Goal: Task Accomplishment & Management: Manage account settings

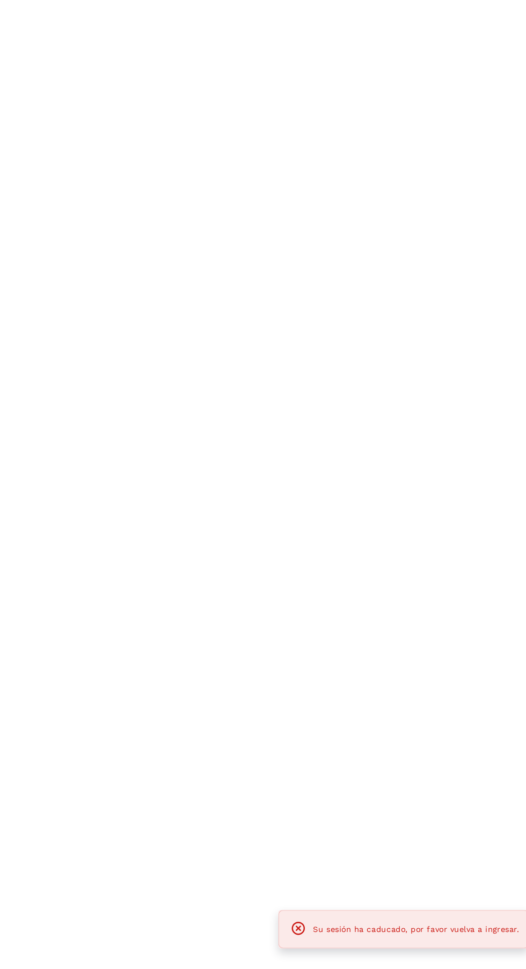
click at [436, 945] on div "Su sesión ha caducado, por favor vuelva a ingresar." at bounding box center [386, 934] width 221 height 20
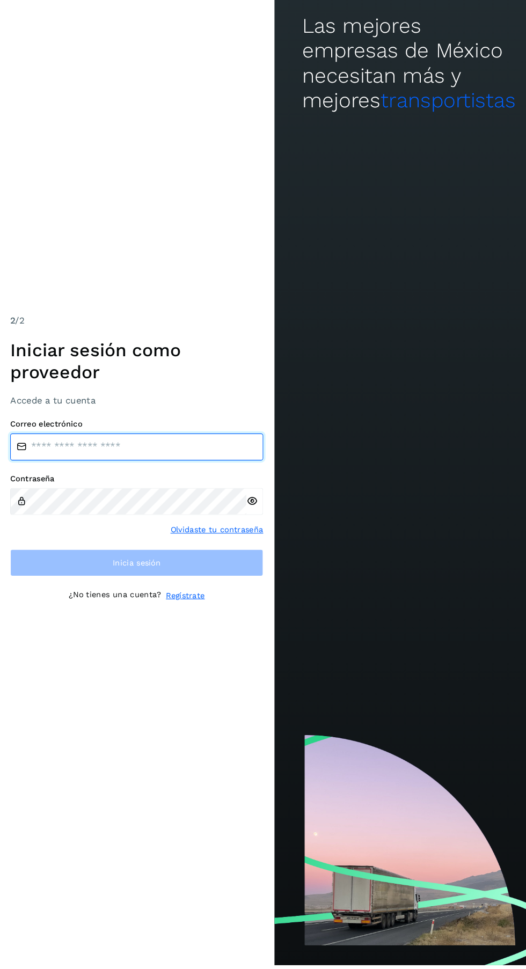
click at [40, 487] on input "email" at bounding box center [131, 474] width 241 height 26
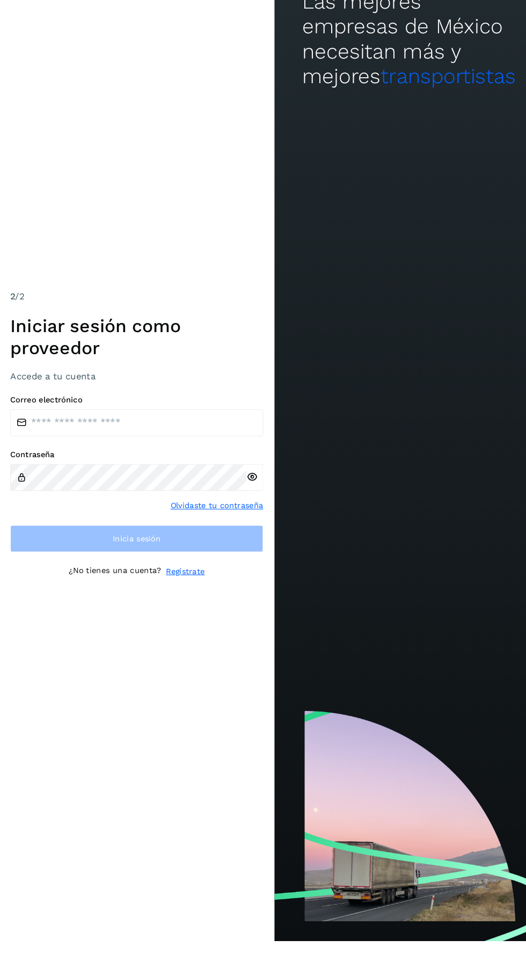
scroll to position [43, 0]
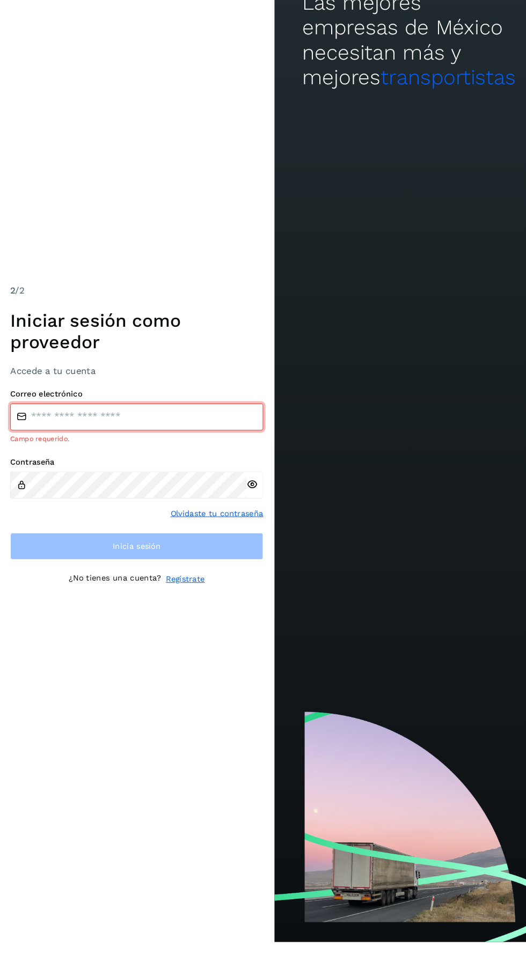
type input "**********"
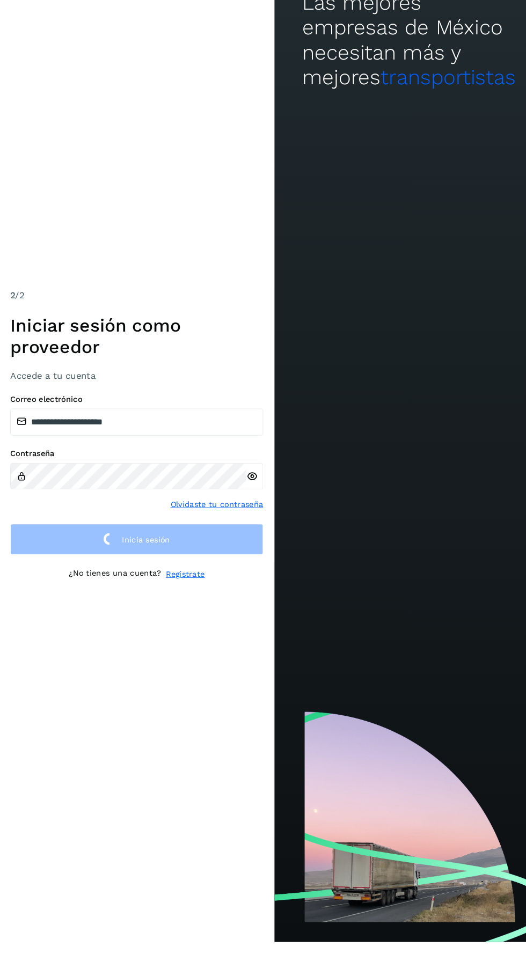
scroll to position [50, 0]
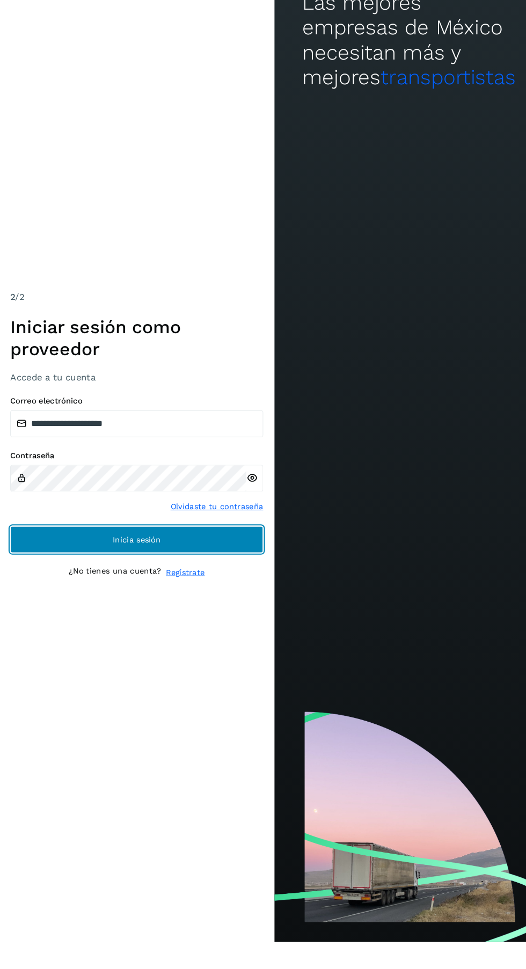
click at [209, 582] on button "Inicia sesión" at bounding box center [131, 585] width 241 height 26
click at [200, 581] on button "Inicia sesión" at bounding box center [131, 585] width 241 height 26
click at [42, 572] on button "Inicia sesión" at bounding box center [131, 585] width 241 height 26
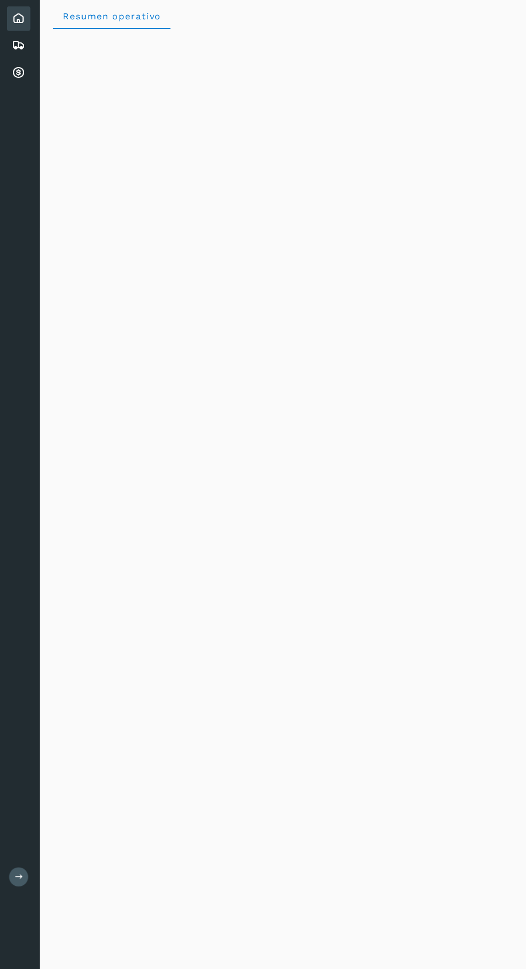
click at [18, 119] on icon at bounding box center [18, 113] width 13 height 13
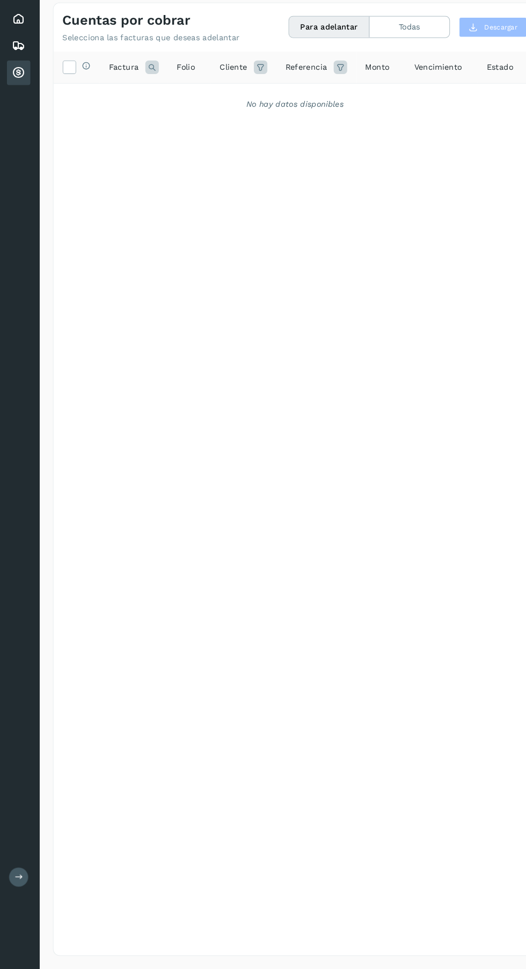
click at [13, 85] on icon at bounding box center [18, 87] width 13 height 13
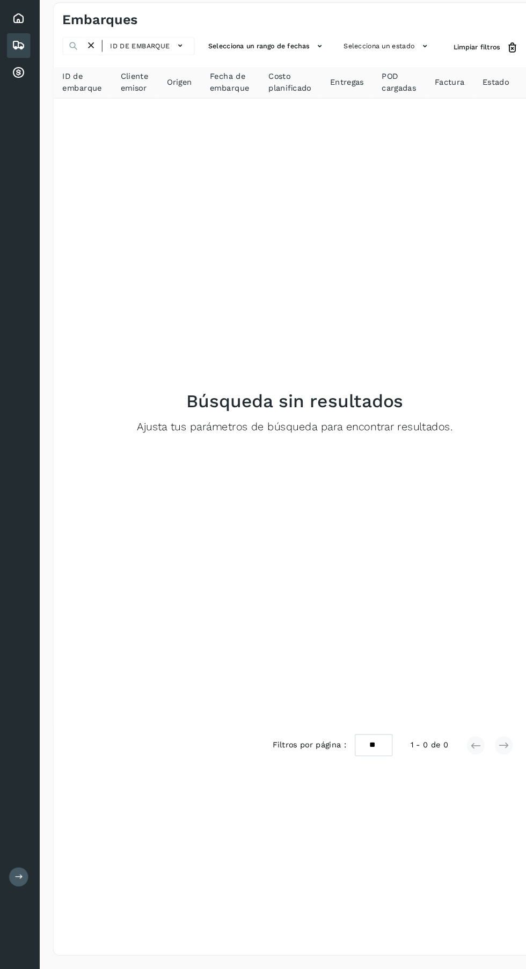
click at [18, 61] on icon at bounding box center [18, 61] width 13 height 13
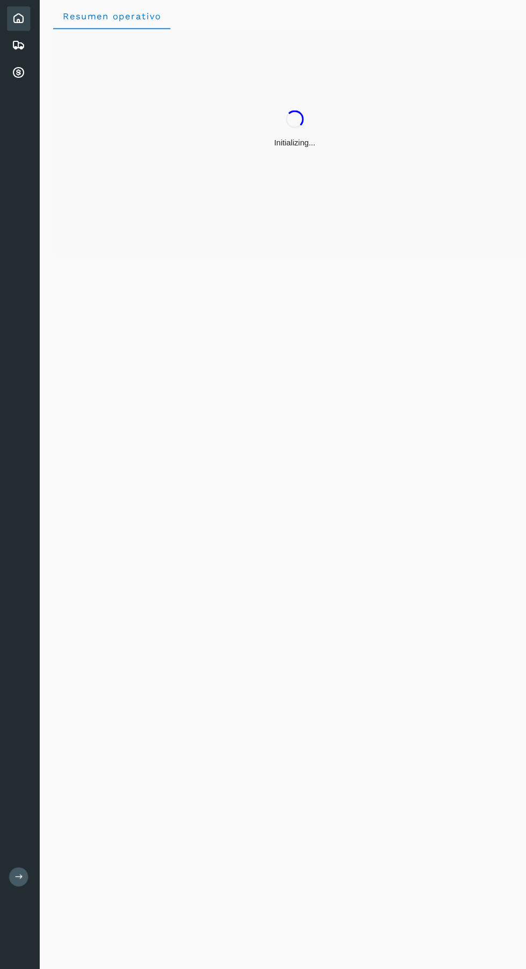
click at [17, 113] on icon at bounding box center [18, 113] width 13 height 13
